Goal: Navigation & Orientation: Find specific page/section

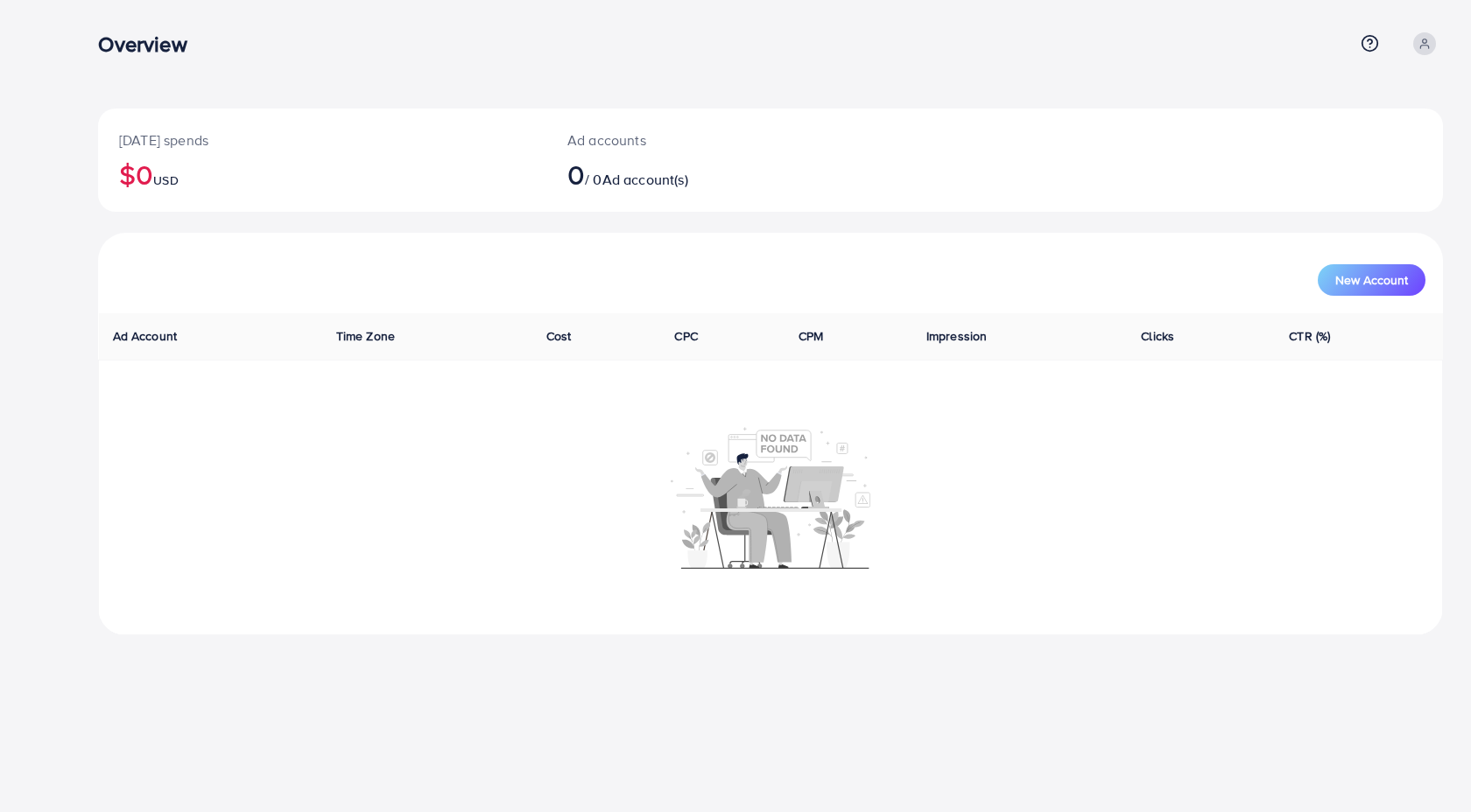
click at [137, 43] on h3 "Overview" at bounding box center [149, 44] width 102 height 25
click at [1374, 49] on circle at bounding box center [1369, 43] width 15 height 15
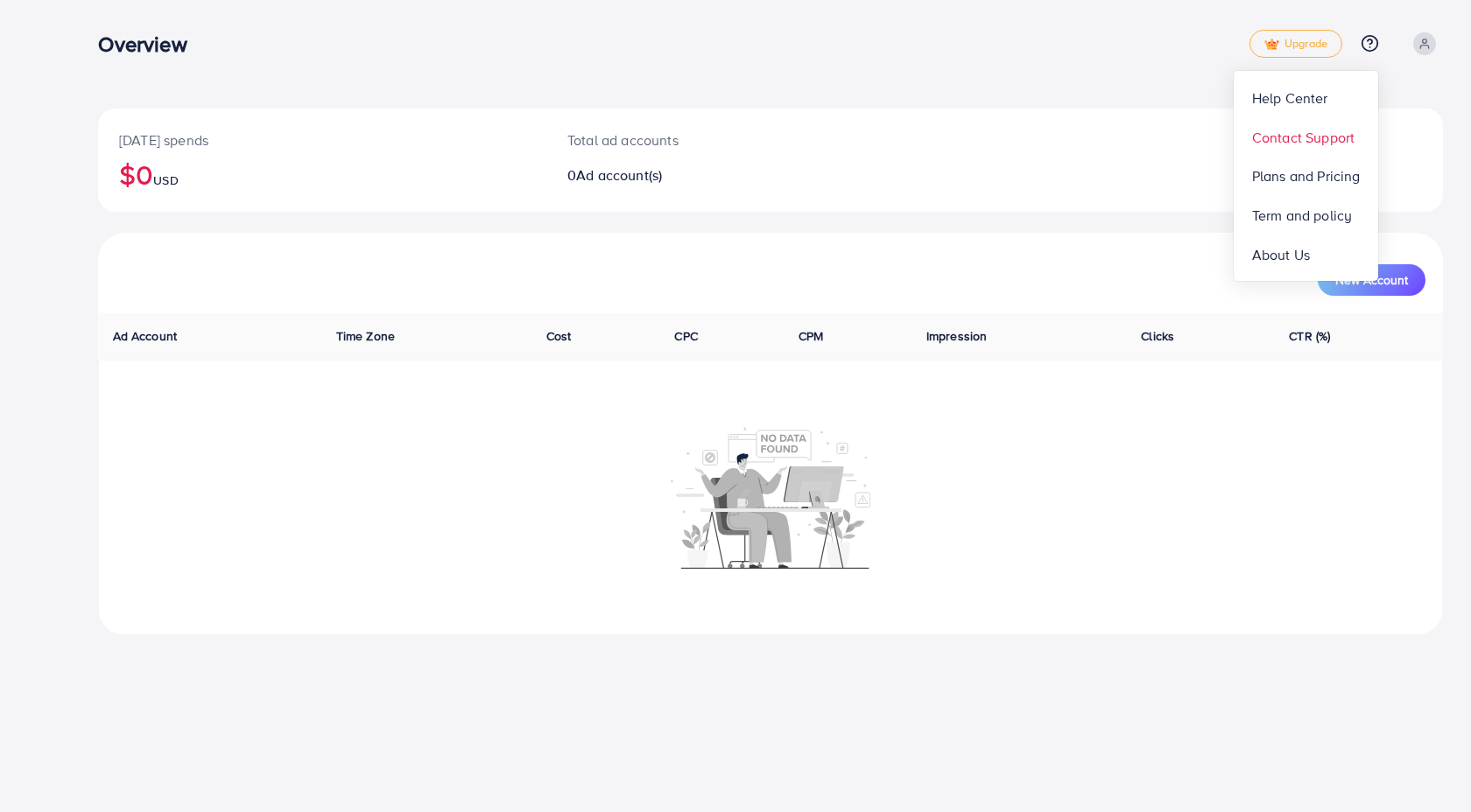
click at [1313, 139] on span "Contact Support" at bounding box center [1302, 137] width 102 height 21
click at [1362, 42] on circle at bounding box center [1369, 43] width 15 height 15
click at [1311, 174] on span "Plans and Pricing" at bounding box center [1306, 175] width 108 height 21
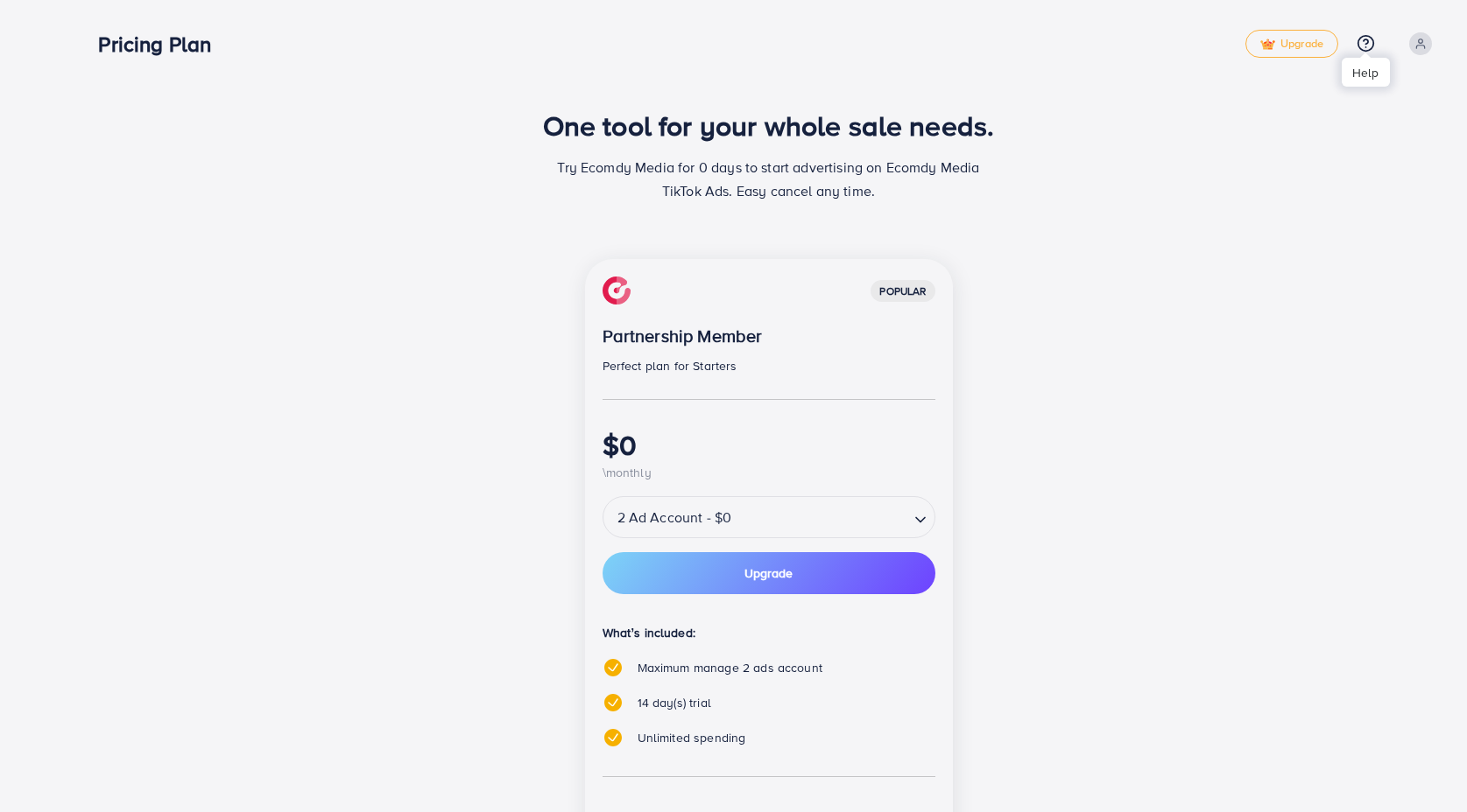
click at [1365, 44] on icon at bounding box center [1365, 43] width 18 height 18
click at [1295, 133] on span "Contact Support" at bounding box center [1298, 137] width 102 height 21
click at [1071, 177] on div "One tool for your whole sale needs. Try Ecomdy Media for 0 days to start advert…" at bounding box center [769, 162] width 1051 height 108
click at [1362, 44] on icon at bounding box center [1365, 43] width 18 height 18
click at [1297, 128] on span "Contact Support" at bounding box center [1298, 137] width 102 height 21
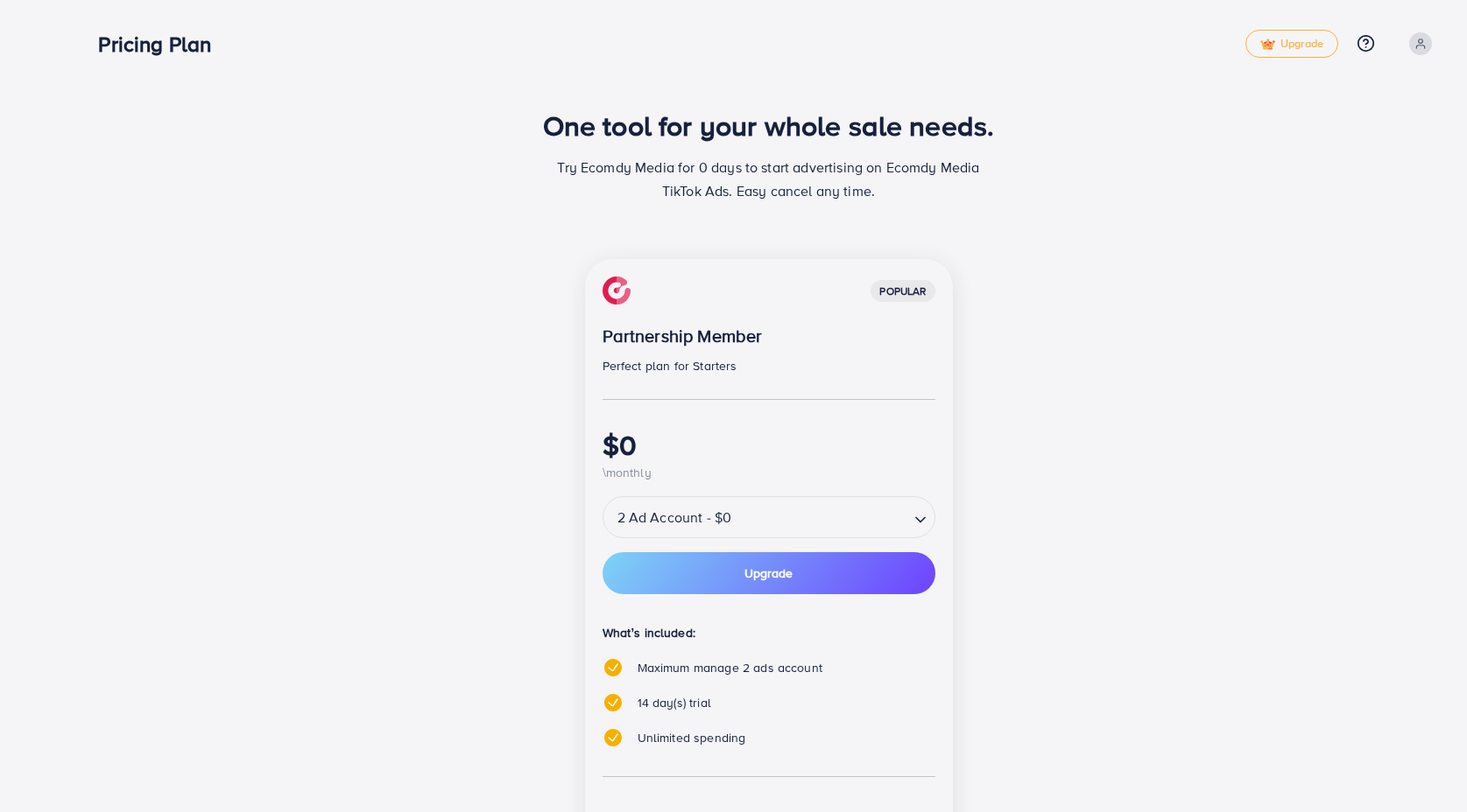
click at [1413, 40] on span at bounding box center [1420, 43] width 23 height 23
click at [1328, 149] on span "Log out" at bounding box center [1333, 143] width 47 height 21
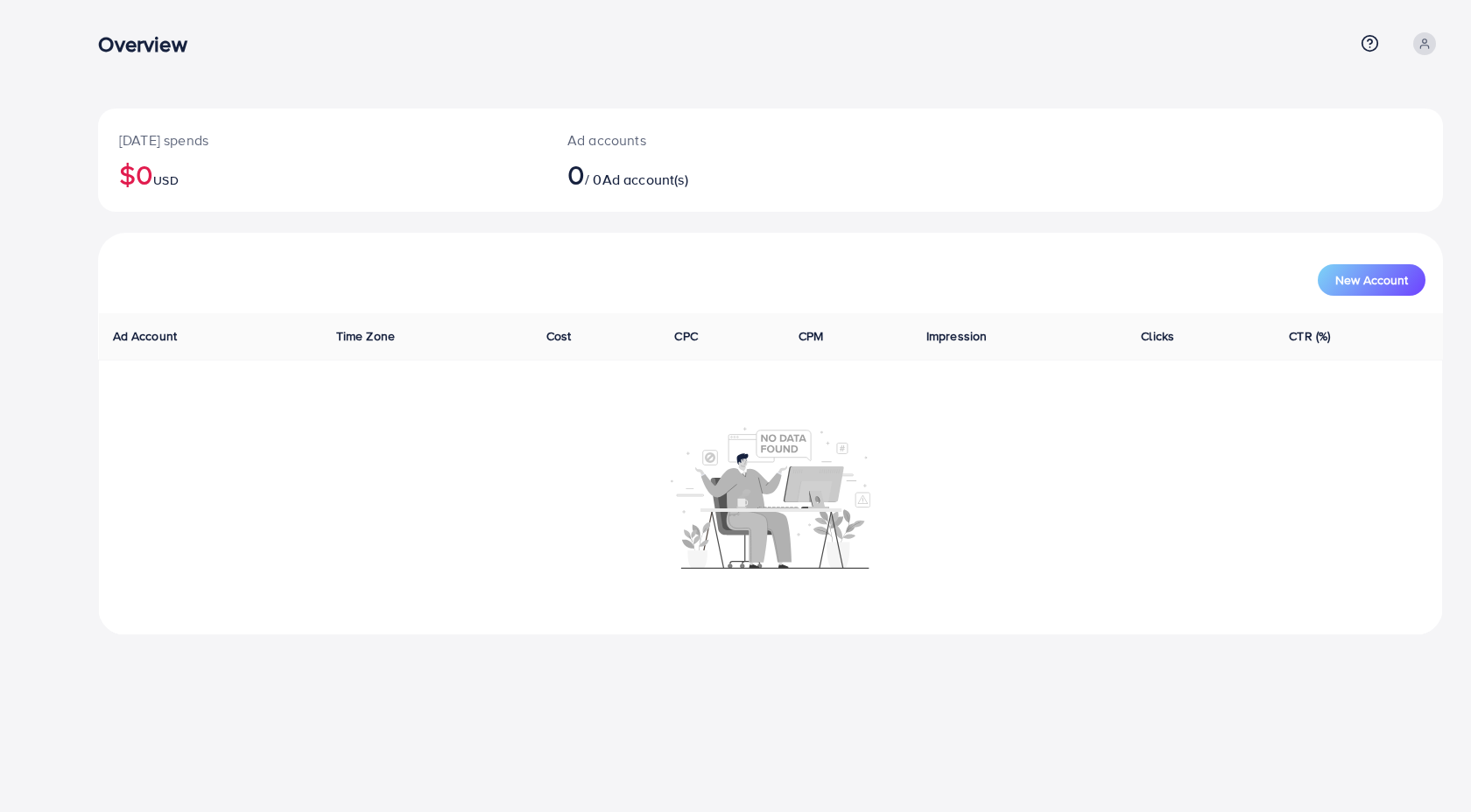
click at [1434, 43] on span at bounding box center [1423, 43] width 23 height 23
click at [1343, 110] on span "Profile" at bounding box center [1334, 104] width 41 height 21
click at [1368, 44] on icon at bounding box center [1369, 43] width 18 height 18
click at [1332, 171] on span "Plans and Pricing" at bounding box center [1306, 175] width 108 height 21
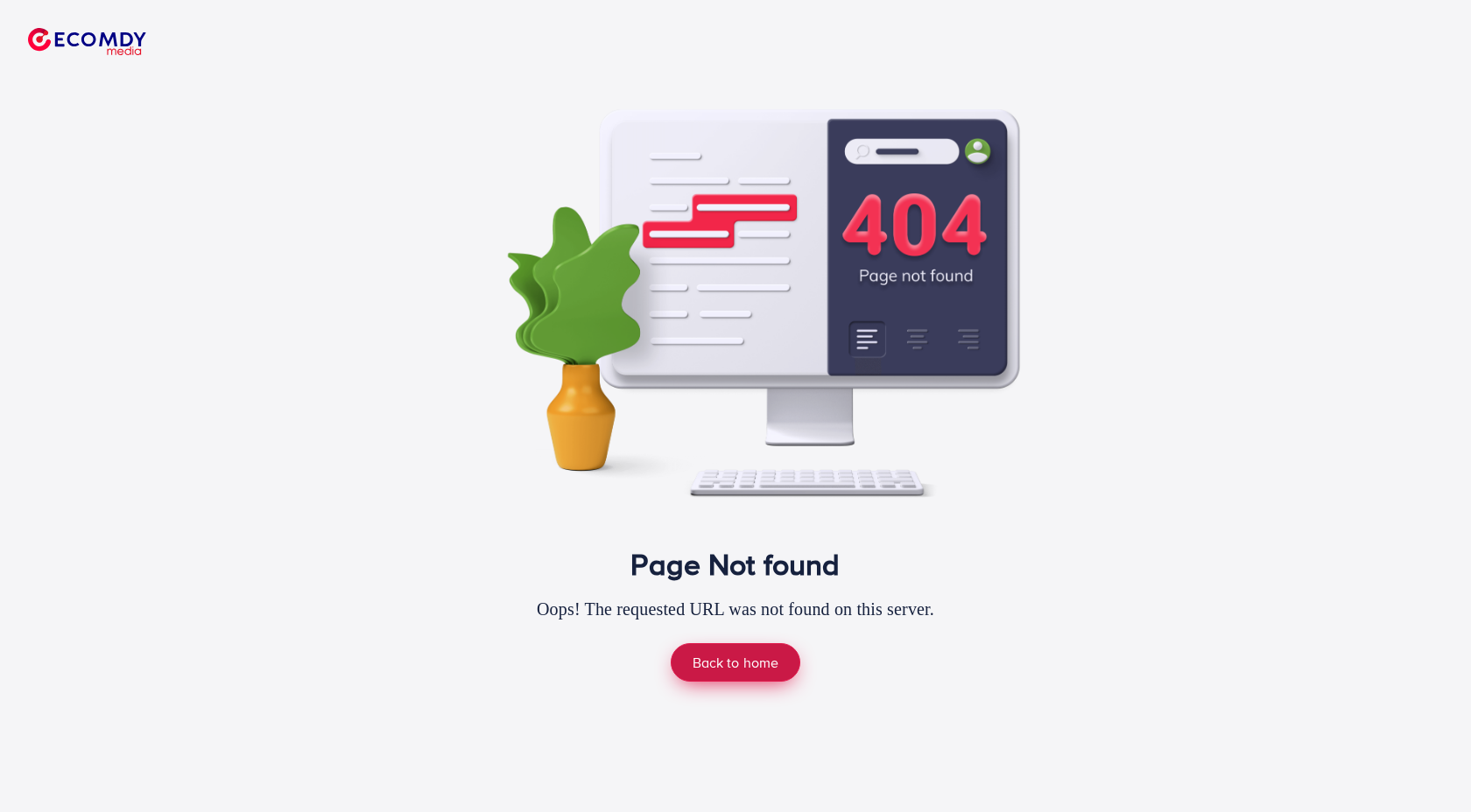
click at [736, 654] on link "Back to home" at bounding box center [736, 662] width 131 height 38
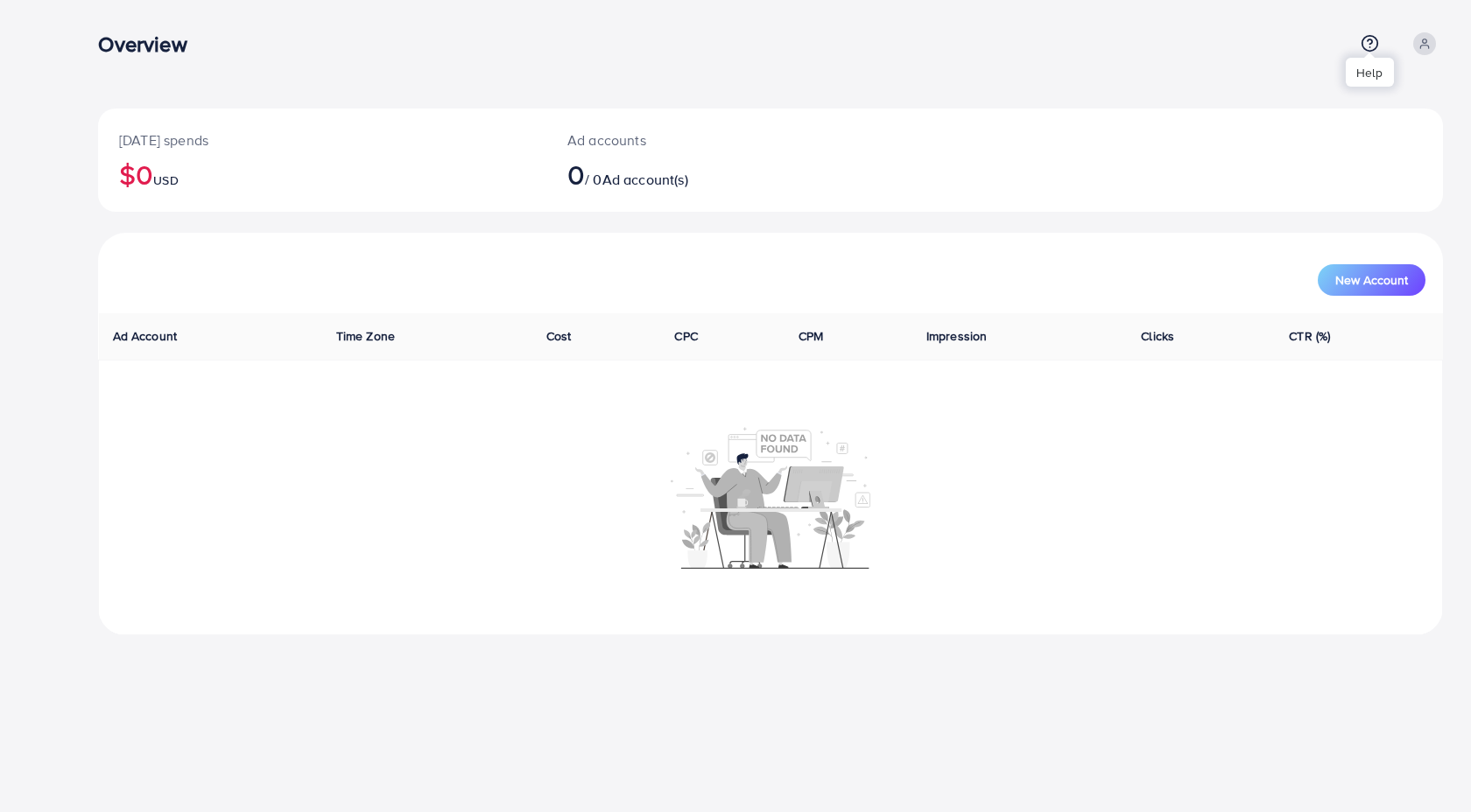
click at [1362, 42] on circle at bounding box center [1369, 43] width 15 height 15
click at [1291, 180] on span "Plans and Pricing" at bounding box center [1306, 175] width 108 height 21
click at [1366, 43] on icon at bounding box center [1369, 43] width 18 height 18
click at [1297, 132] on span "Contact Support" at bounding box center [1302, 137] width 102 height 21
click at [1363, 41] on icon at bounding box center [1369, 43] width 18 height 18
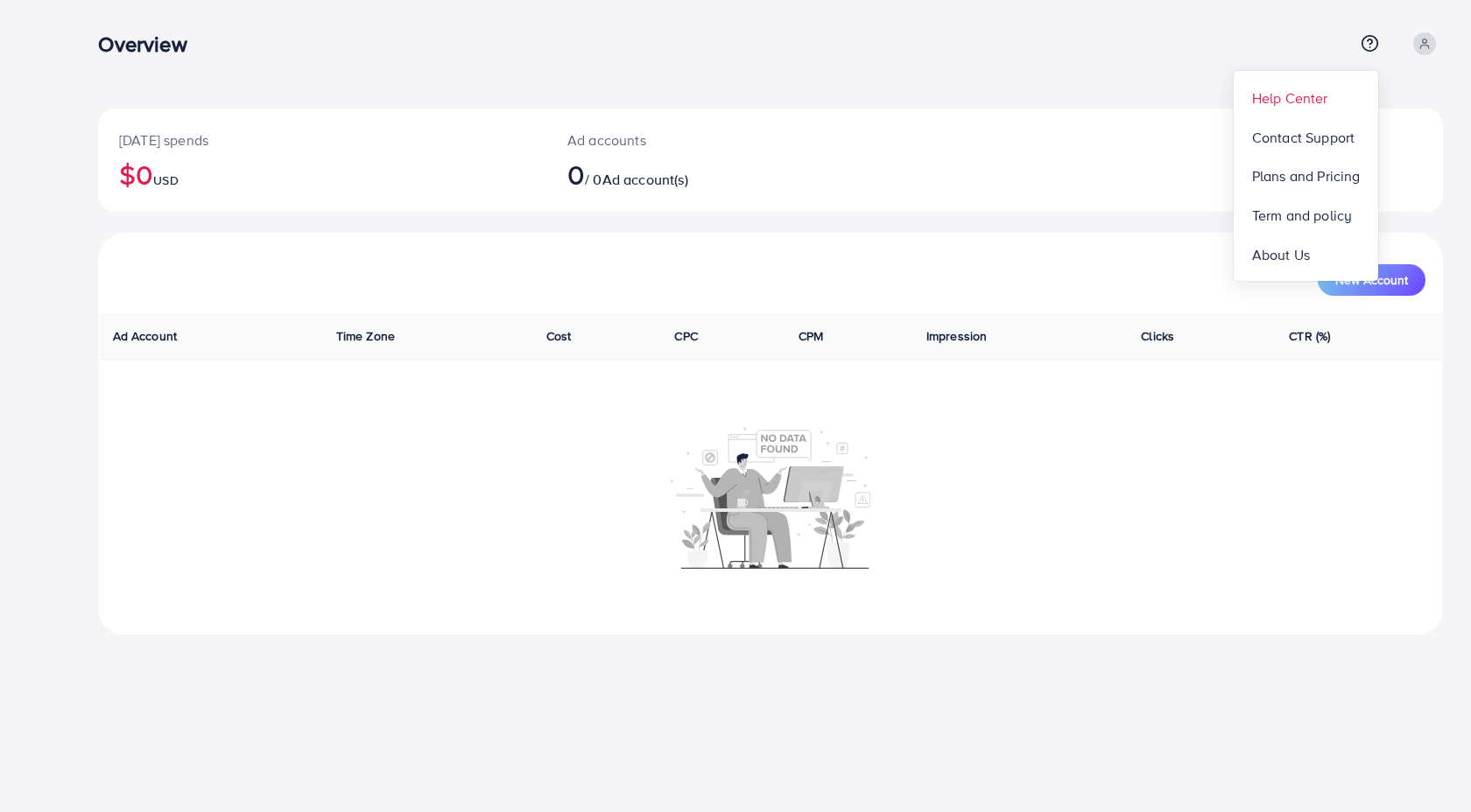
click at [1296, 92] on span "Help Center" at bounding box center [1290, 97] width 76 height 21
click at [1372, 43] on icon at bounding box center [1369, 42] width 5 height 5
click at [1053, 97] on div "[DATE] spends $0 USD Ad accounts 0 / 0 Ad account(s) New Account Ad Account Tim…" at bounding box center [771, 331] width 1401 height 663
click at [1365, 42] on icon at bounding box center [1369, 43] width 18 height 18
click at [1302, 171] on span "Plans and Pricing" at bounding box center [1306, 175] width 108 height 21
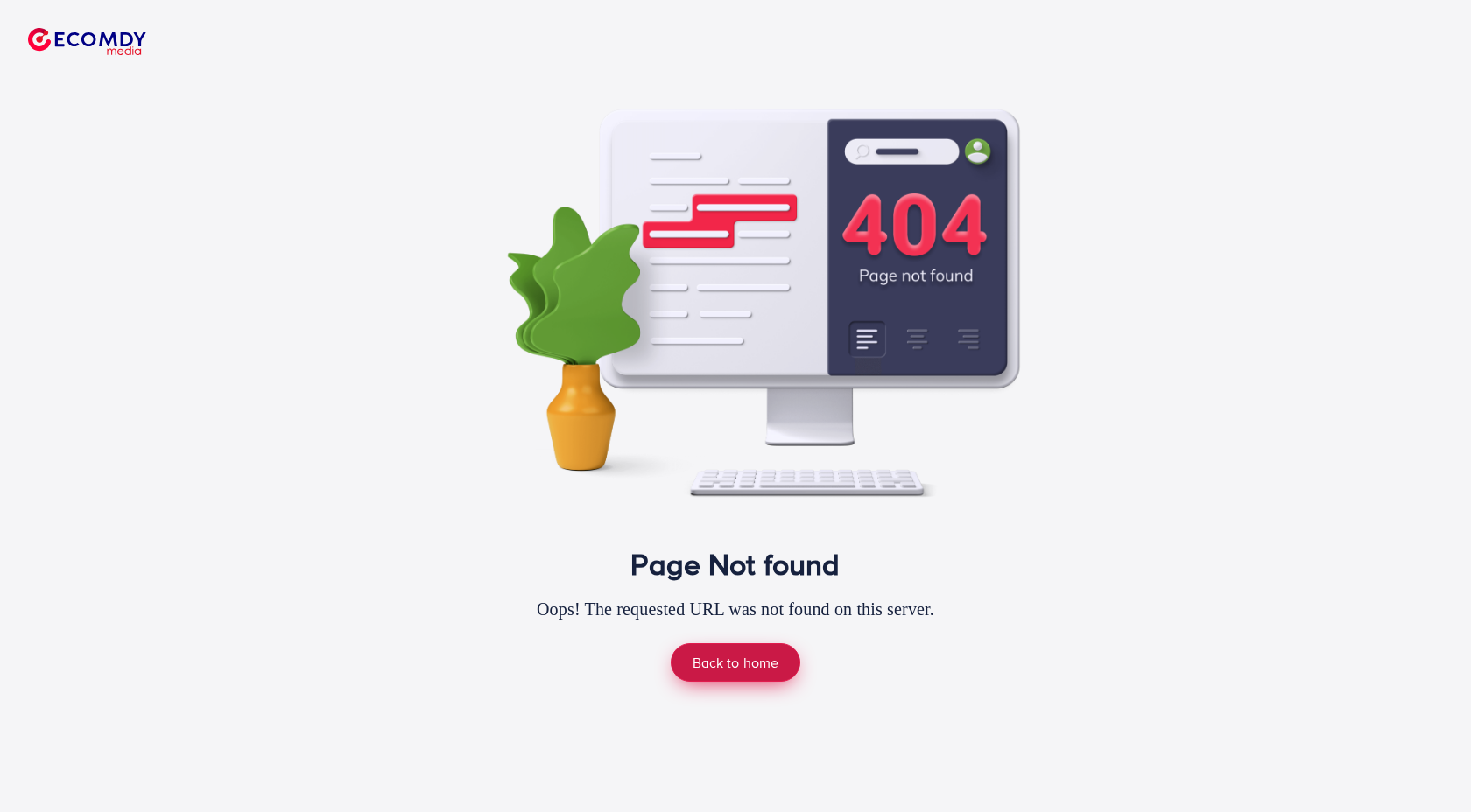
click at [757, 659] on link "Back to home" at bounding box center [736, 662] width 131 height 38
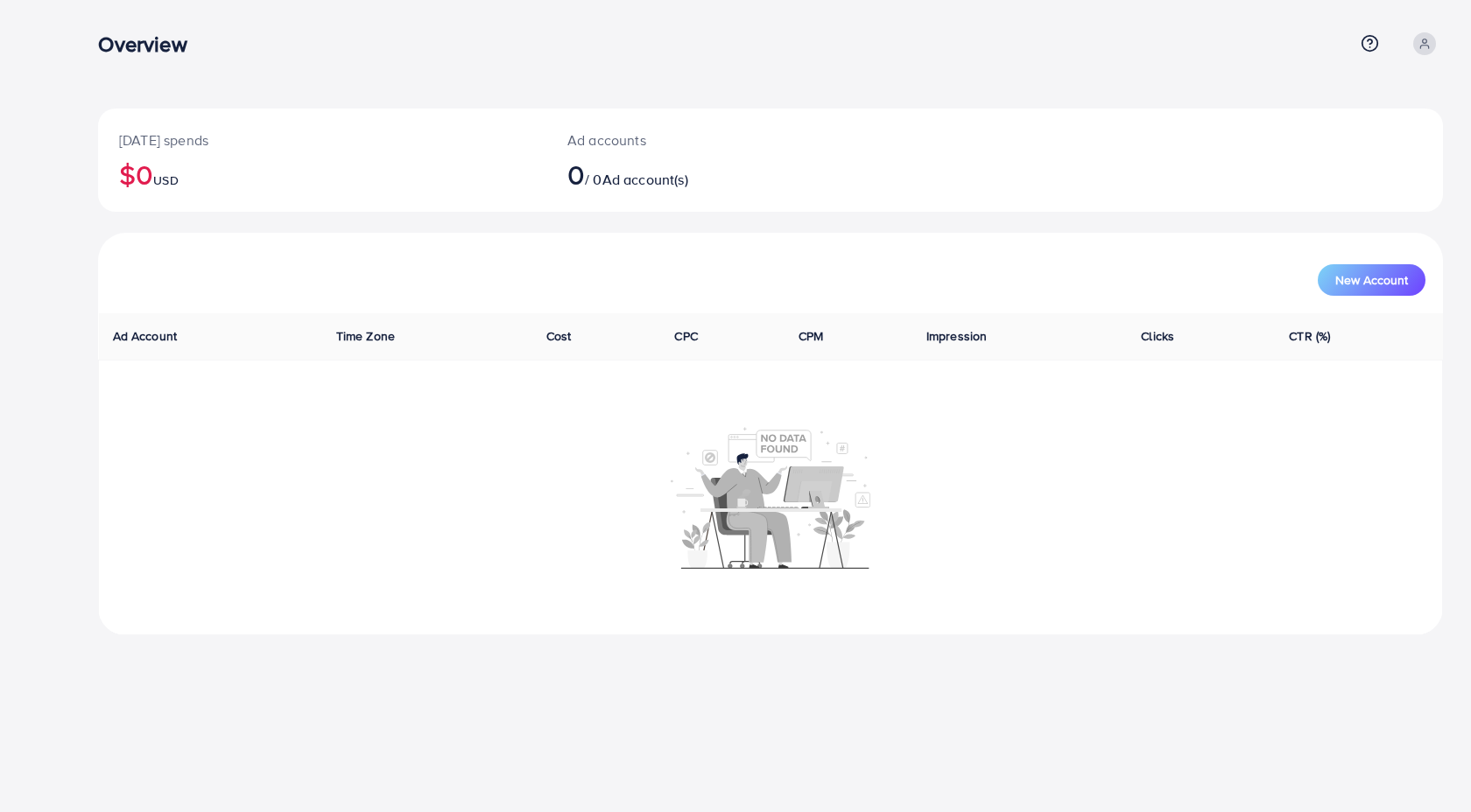
click at [291, 466] on div at bounding box center [771, 496] width 1325 height 143
click at [686, 74] on div "[DATE] spends $0 USD Ad accounts 0 / 0 Ad account(s) New Account Ad Account Tim…" at bounding box center [771, 331] width 1401 height 663
click at [1423, 45] on icon at bounding box center [1424, 44] width 13 height 13
click at [1345, 153] on span "Log out" at bounding box center [1337, 143] width 47 height 21
